Goal: Task Accomplishment & Management: Use online tool/utility

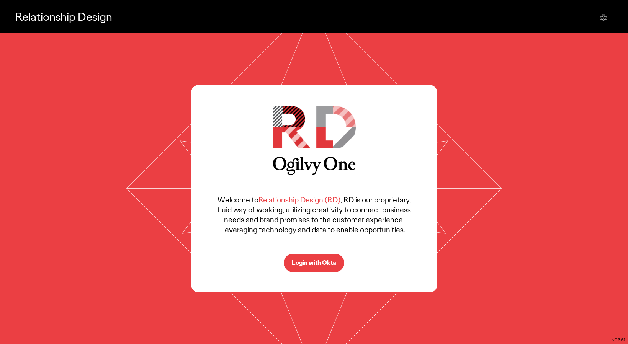
click at [320, 263] on p "Login with Okta" at bounding box center [314, 263] width 44 height 6
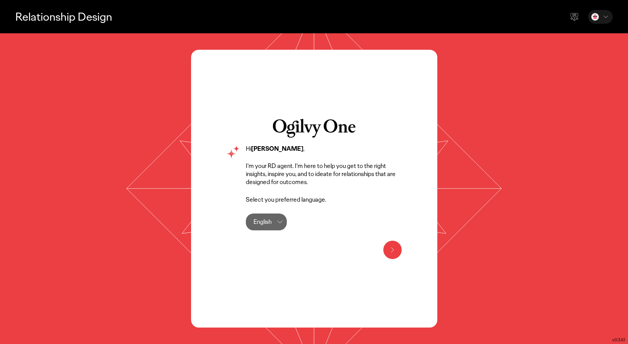
click at [390, 248] on icon at bounding box center [392, 249] width 9 height 9
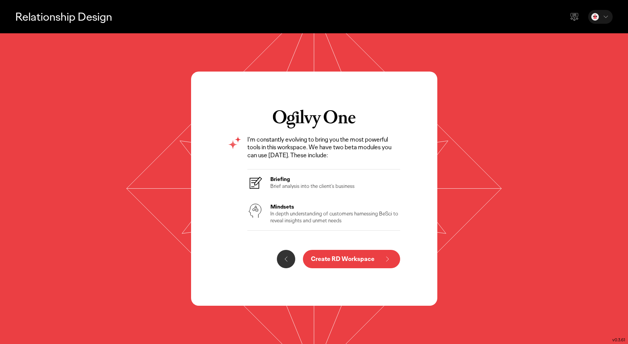
click at [305, 176] on h3 "Briefing" at bounding box center [312, 179] width 84 height 7
click at [350, 260] on p "Create RD Workspace" at bounding box center [343, 259] width 64 height 6
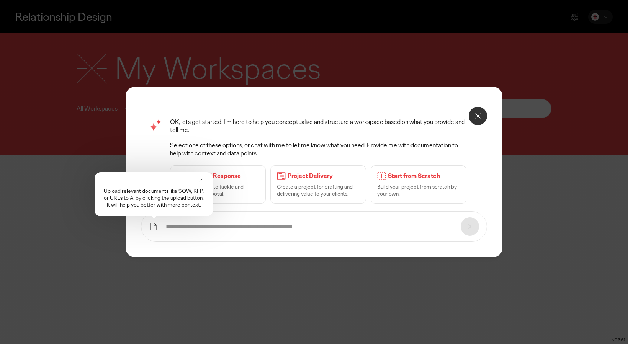
click at [201, 179] on icon at bounding box center [201, 180] width 4 height 4
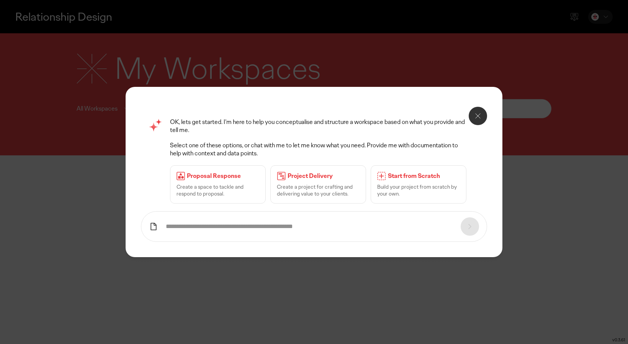
click at [399, 131] on p "OK, lets get started. I’m here to help you conceptualise and structure a worksp…" at bounding box center [324, 126] width 309 height 16
click at [476, 116] on icon at bounding box center [477, 115] width 9 height 9
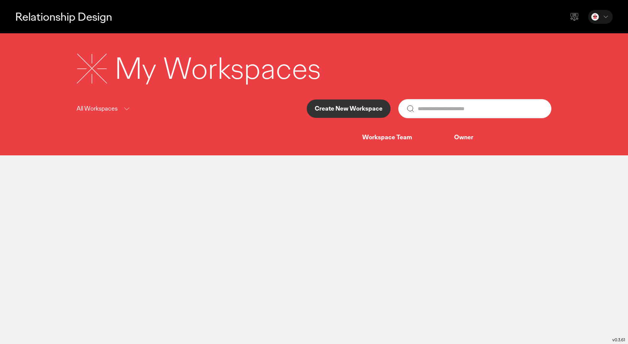
click at [310, 245] on main "Relationship Design My Workspaces All Workspaces Create New Workspace Workspace…" at bounding box center [314, 172] width 628 height 344
click at [123, 111] on icon at bounding box center [126, 109] width 9 height 10
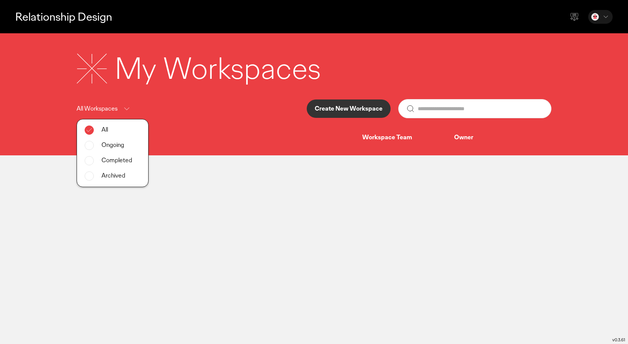
click at [102, 145] on div "Ongoing" at bounding box center [112, 145] width 71 height 15
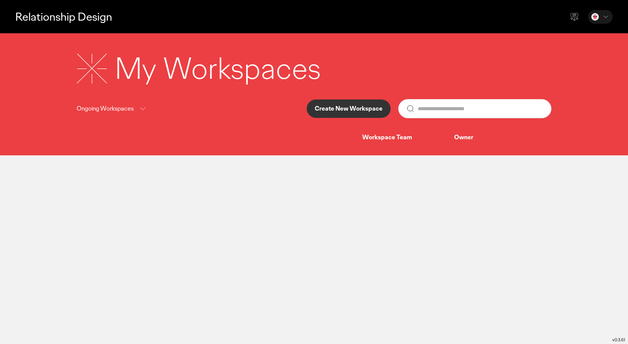
click at [142, 111] on icon at bounding box center [142, 109] width 9 height 10
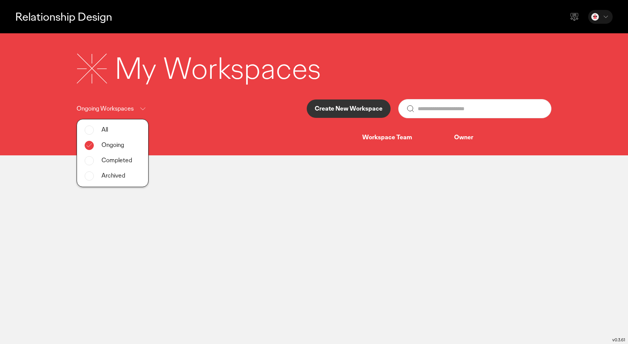
click at [88, 162] on span at bounding box center [89, 160] width 9 height 9
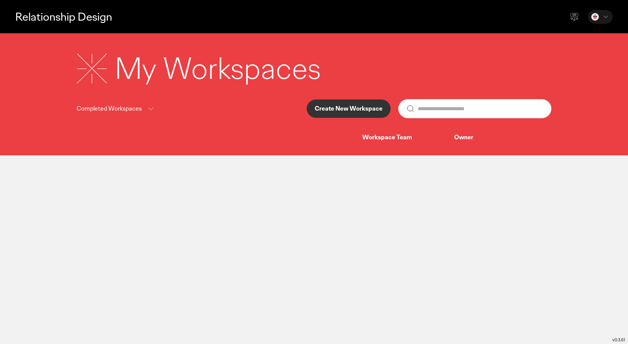
click at [391, 138] on div "Workspace Team" at bounding box center [408, 138] width 92 height 8
click at [576, 17] on icon at bounding box center [574, 16] width 9 height 9
click at [603, 15] on icon at bounding box center [606, 17] width 8 height 8
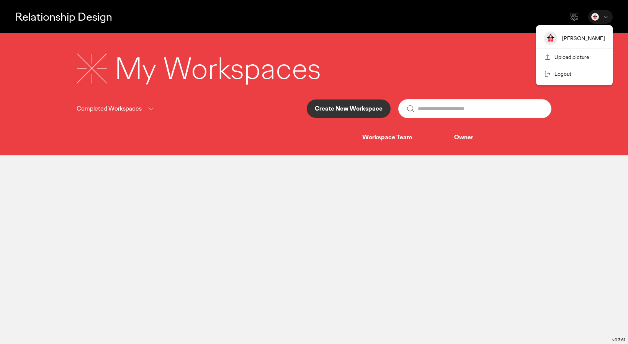
click at [454, 58] on div "My Workspaces" at bounding box center [314, 69] width 475 height 40
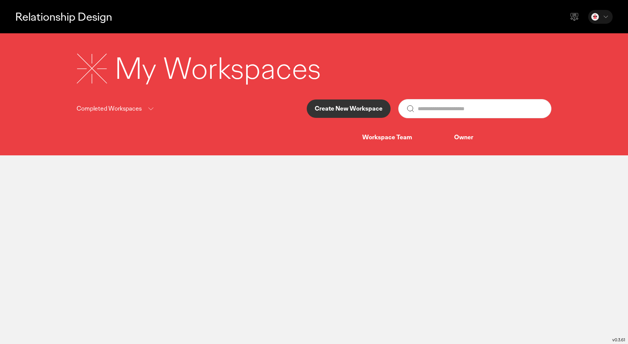
click at [349, 112] on p "Create New Workspace" at bounding box center [349, 109] width 68 height 6
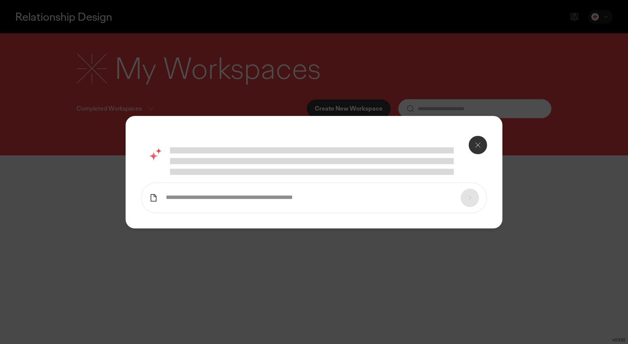
click at [475, 150] on button at bounding box center [478, 145] width 18 height 18
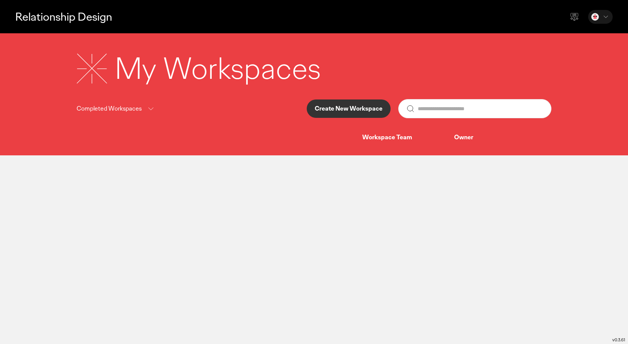
click at [465, 139] on div "Owner" at bounding box center [496, 138] width 85 height 8
click at [389, 139] on div "Workspace Team" at bounding box center [408, 138] width 92 height 8
click at [145, 104] on div "Completed Workspaces" at bounding box center [116, 109] width 79 height 10
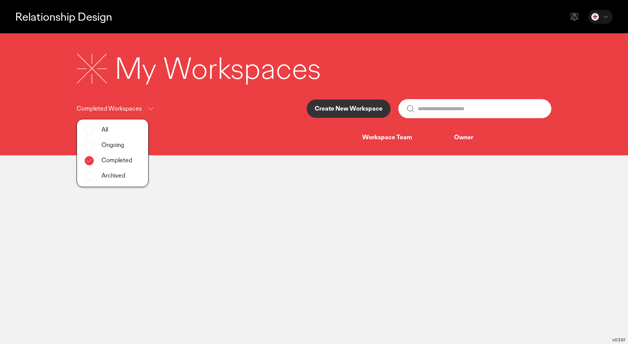
click at [355, 108] on p "Create New Workspace" at bounding box center [349, 109] width 68 height 6
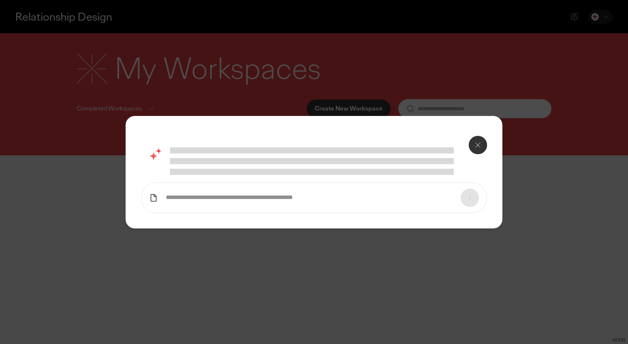
click at [465, 58] on div at bounding box center [314, 172] width 628 height 344
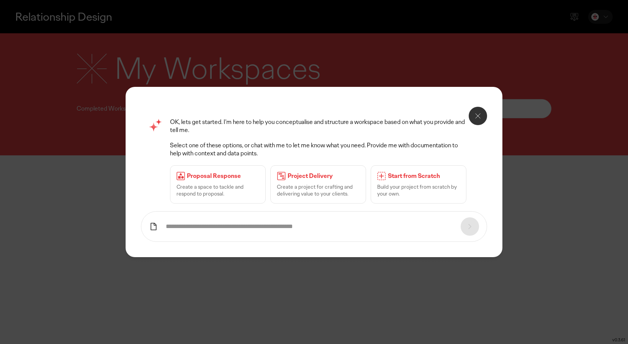
click at [342, 149] on p "Select one of these options, or chat with me to let me know what you need. Prov…" at bounding box center [324, 150] width 309 height 16
drag, startPoint x: 259, startPoint y: 153, endPoint x: 202, endPoint y: 146, distance: 56.7
click at [202, 146] on p "Select one of these options, or chat with me to let me know what you need. Prov…" at bounding box center [324, 150] width 309 height 16
drag, startPoint x: 221, startPoint y: 126, endPoint x: 216, endPoint y: 122, distance: 6.3
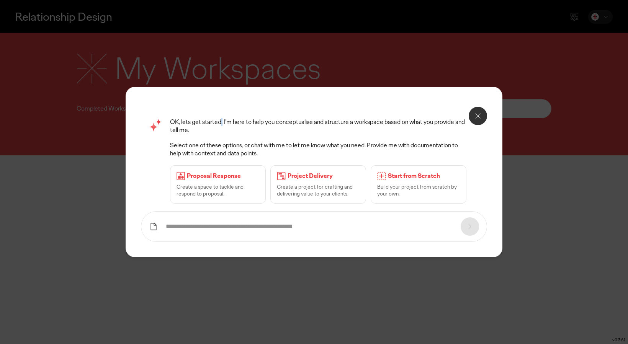
click at [216, 122] on p "OK, lets get started. I’m here to help you conceptualise and structure a worksp…" at bounding box center [324, 126] width 309 height 16
drag, startPoint x: 229, startPoint y: 121, endPoint x: 249, endPoint y: 124, distance: 20.9
click at [249, 124] on p "OK, lets get started. I’m here to help you conceptualise and structure a worksp…" at bounding box center [324, 126] width 309 height 16
click at [244, 150] on p "Select one of these options, or chat with me to let me know what you need. Prov…" at bounding box center [324, 150] width 309 height 16
click at [257, 153] on p "Select one of these options, or chat with me to let me know what you need. Prov…" at bounding box center [324, 150] width 309 height 16
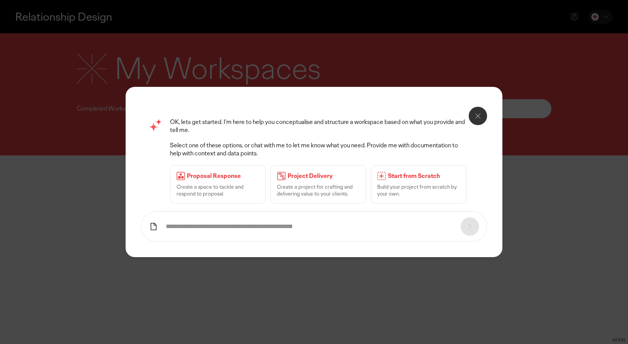
click at [481, 113] on icon at bounding box center [477, 115] width 9 height 9
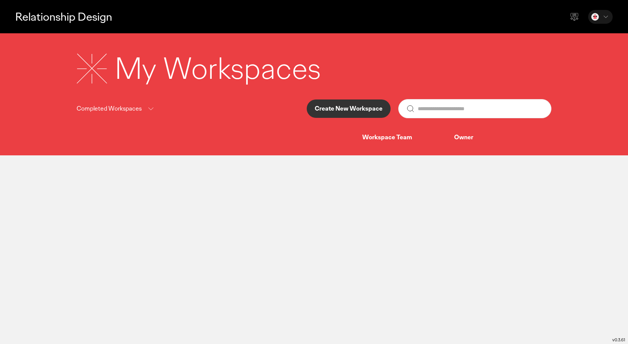
click at [132, 108] on p "Completed Workspaces" at bounding box center [109, 109] width 65 height 10
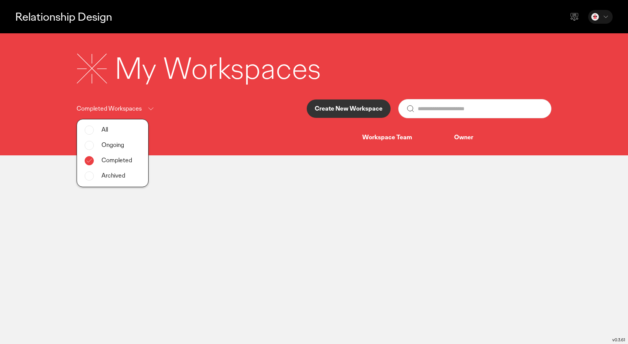
click at [100, 129] on div "All" at bounding box center [112, 129] width 71 height 15
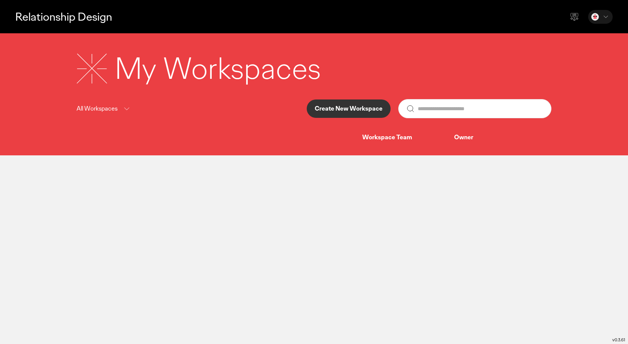
click at [85, 20] on p "Relationship Design" at bounding box center [63, 17] width 97 height 16
click at [97, 21] on p "Relationship Design" at bounding box center [63, 17] width 97 height 16
click at [91, 19] on p "Relationship Design" at bounding box center [63, 17] width 97 height 16
click at [575, 17] on icon at bounding box center [574, 16] width 9 height 9
click at [599, 18] on div at bounding box center [600, 17] width 24 height 14
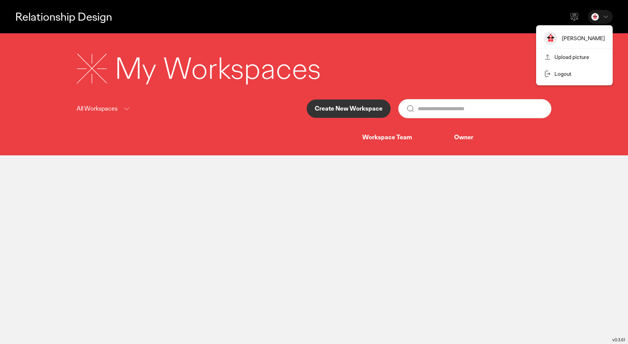
click at [554, 39] on img at bounding box center [551, 38] width 14 height 14
click at [241, 113] on div "All Workspaces Create New Workspace" at bounding box center [314, 108] width 475 height 19
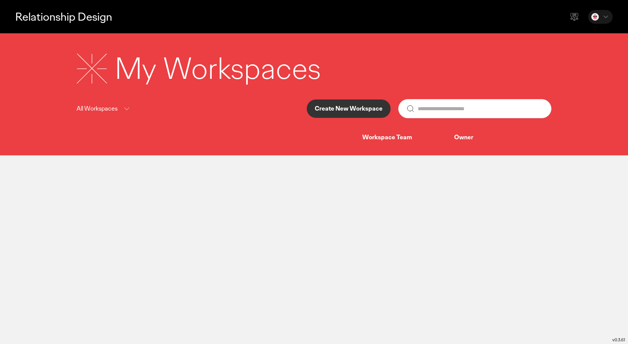
click at [318, 112] on p "Create New Workspace" at bounding box center [349, 109] width 68 height 6
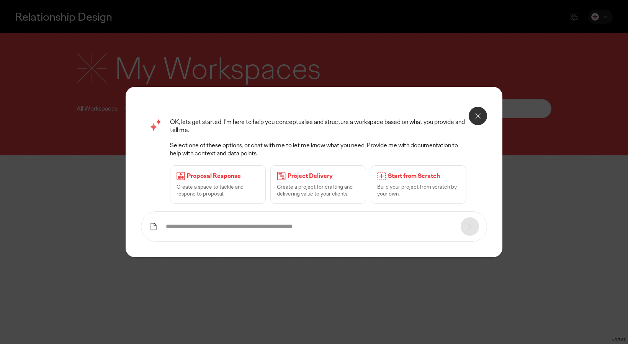
click at [475, 114] on icon at bounding box center [477, 115] width 9 height 9
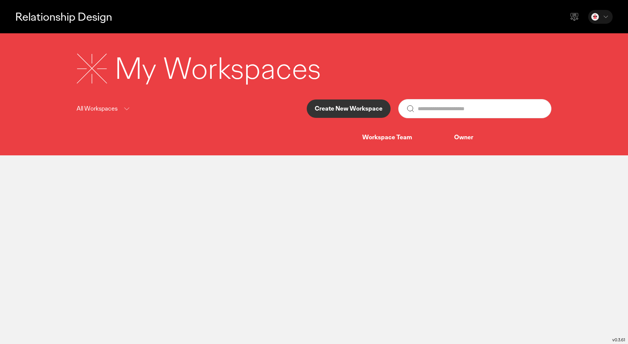
click at [271, 188] on main "Relationship Design My Workspaces All Workspaces Create New Workspace Workspace…" at bounding box center [314, 172] width 628 height 344
